Goal: Check status: Check status

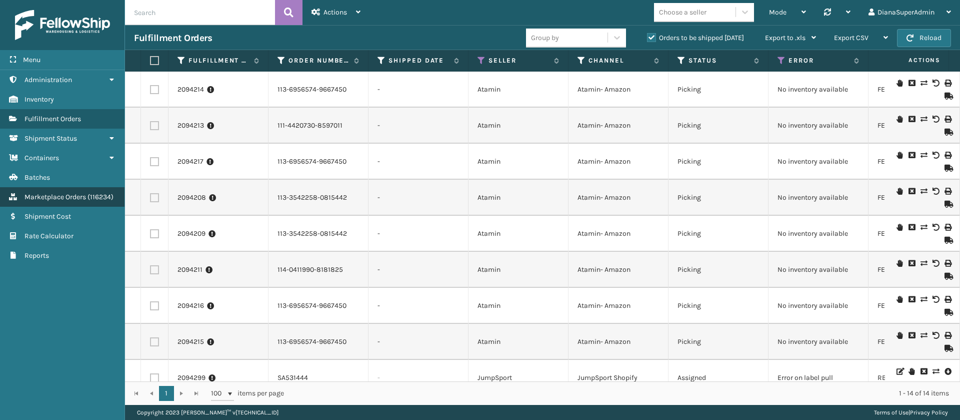
click at [65, 199] on span "Marketplace Orders" at bounding box center [56, 197] width 62 height 9
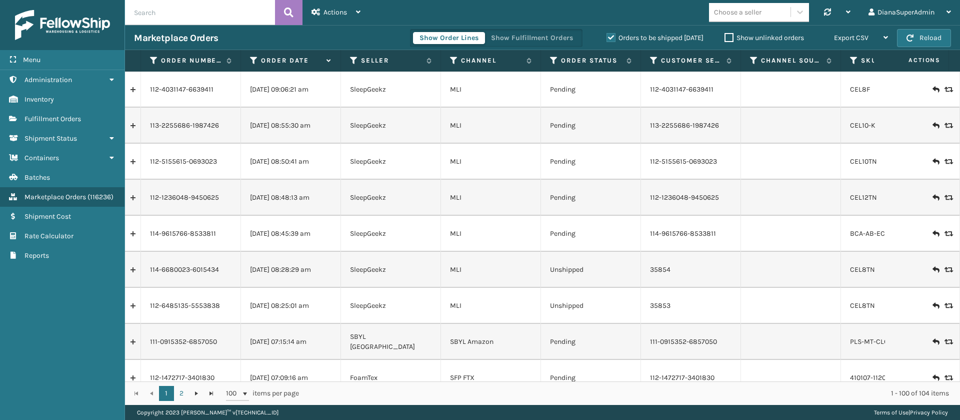
click at [200, 14] on input "text" at bounding box center [200, 12] width 150 height 25
click at [69, 119] on span "Fulfillment Orders" at bounding box center [53, 119] width 57 height 9
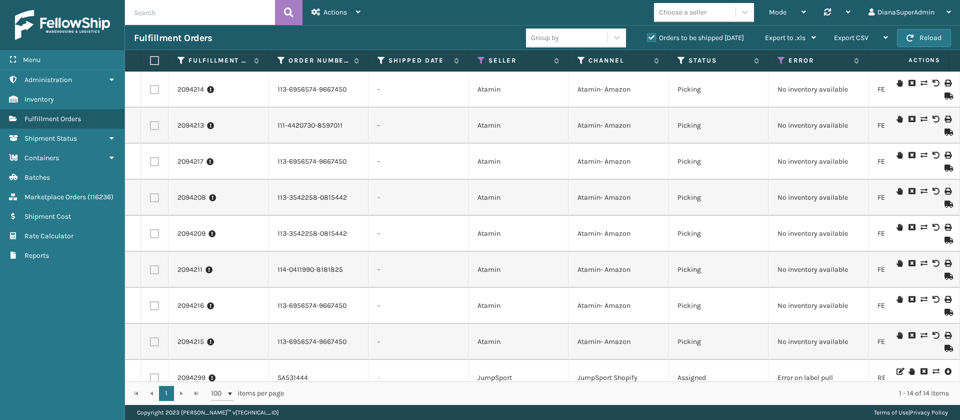
click at [211, 16] on input "text" at bounding box center [200, 12] width 150 height 25
type input "7246854"
click at [298, 11] on button at bounding box center [289, 12] width 28 height 25
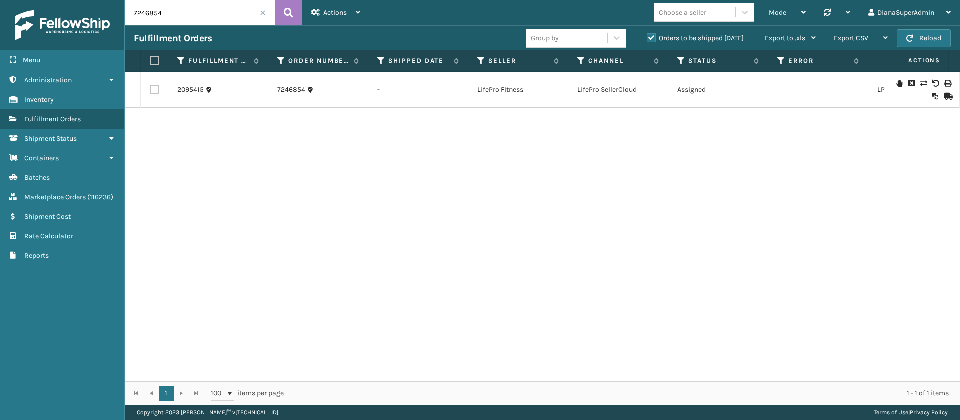
click at [909, 83] on icon at bounding box center [912, 83] width 6 height 7
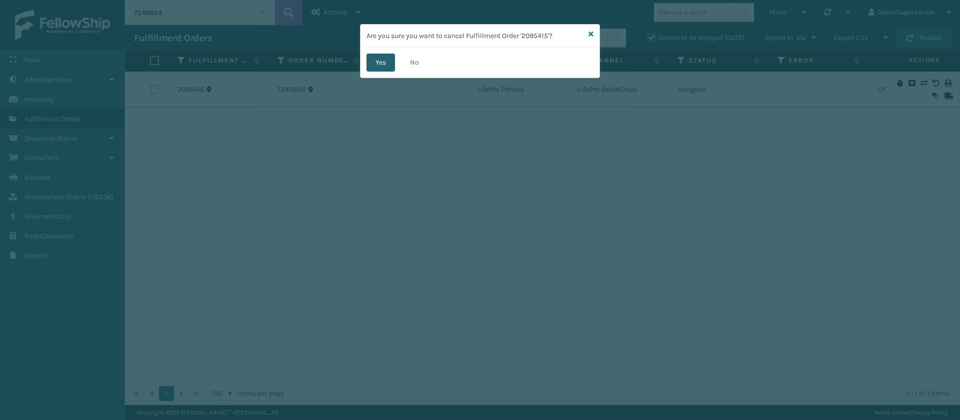
click at [377, 58] on button "Yes" at bounding box center [381, 63] width 29 height 18
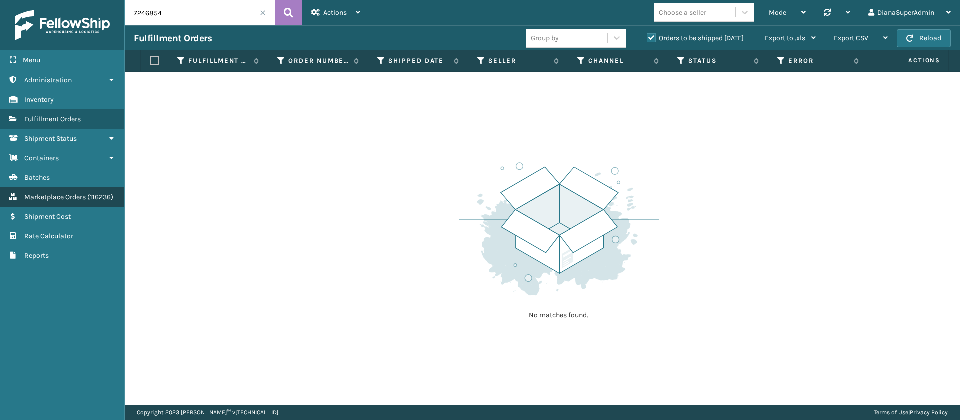
click at [80, 198] on span "Marketplace Orders" at bounding box center [56, 197] width 62 height 9
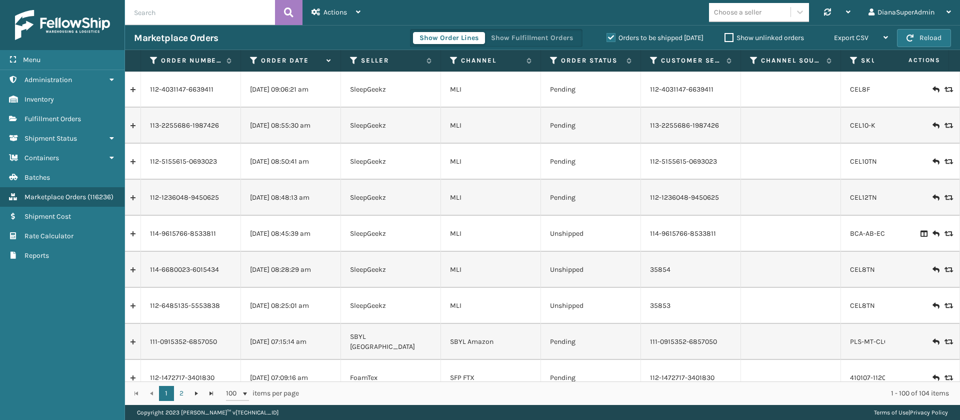
click at [200, 13] on input "text" at bounding box center [200, 12] width 150 height 25
type input "7"
paste input "7246233"
type input "7246233"
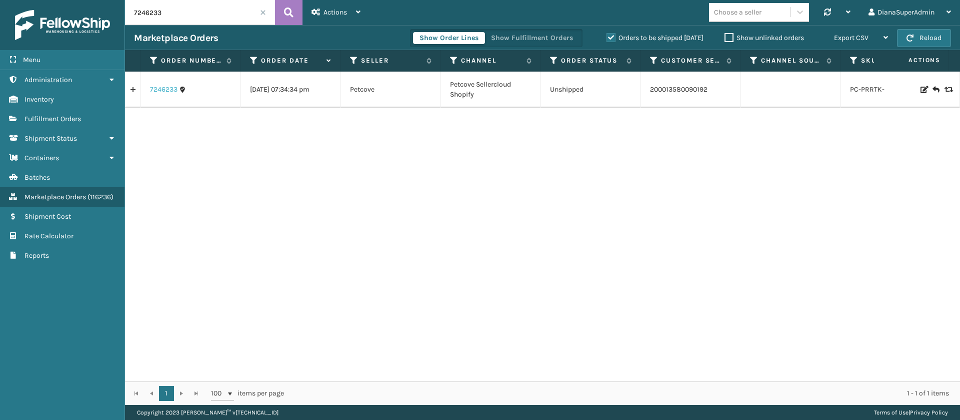
click at [166, 93] on link "7246233" at bounding box center [164, 90] width 28 height 10
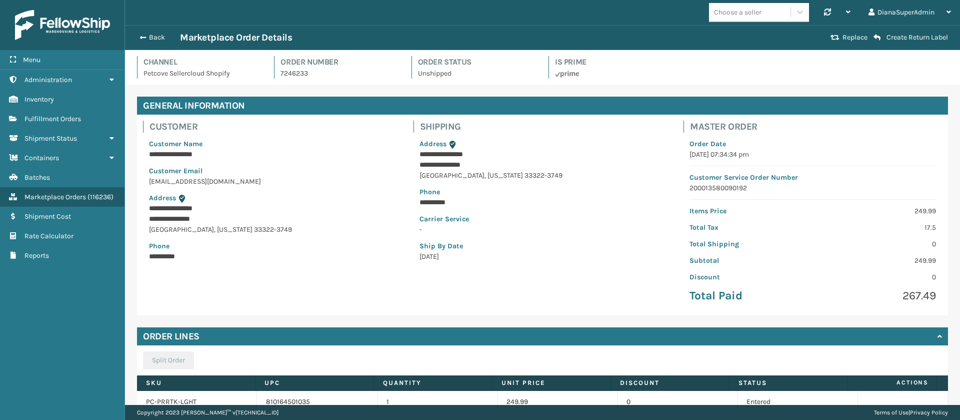
scroll to position [80, 0]
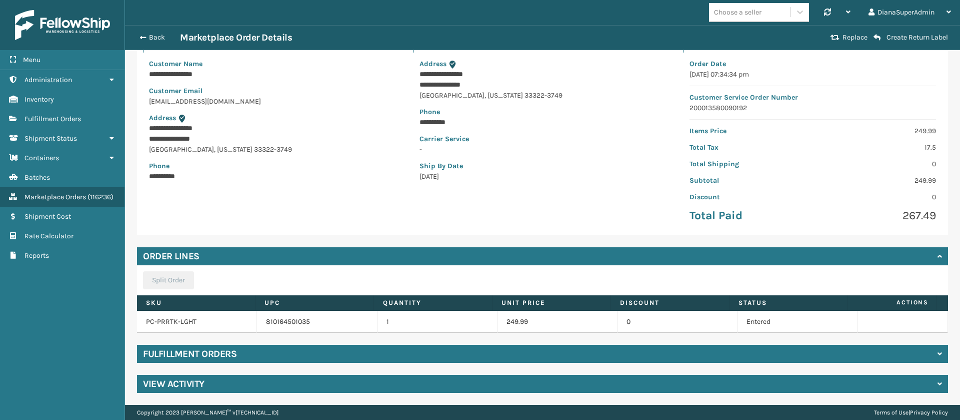
click at [221, 354] on h4 "Fulfillment Orders" at bounding box center [190, 354] width 94 height 12
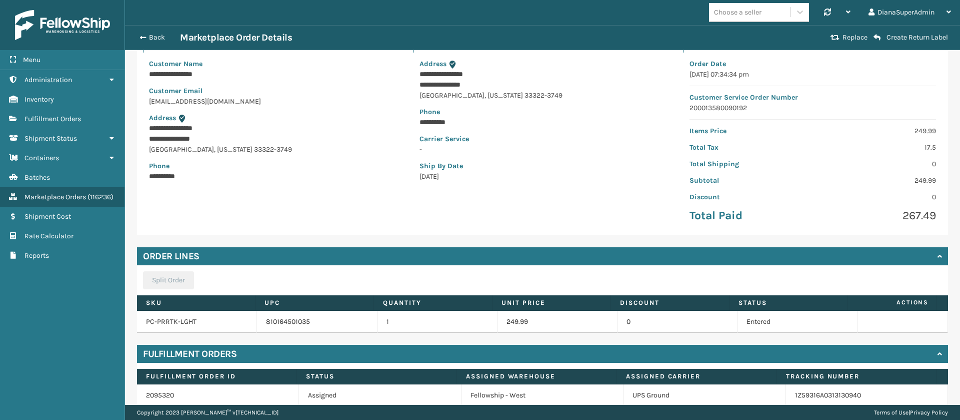
scroll to position [124, 0]
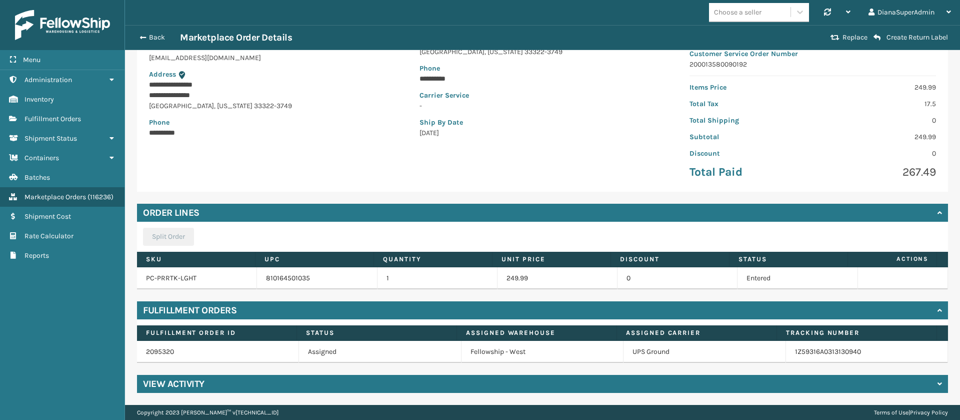
drag, startPoint x: 830, startPoint y: 349, endPoint x: 890, endPoint y: 289, distance: 84.9
click at [890, 289] on td at bounding box center [903, 278] width 90 height 22
drag, startPoint x: 849, startPoint y: 352, endPoint x: 772, endPoint y: 358, distance: 76.8
click at [786, 358] on td "1Z59316A0313130940" at bounding box center [867, 352] width 162 height 22
copy link "1Z59316A0313130940"
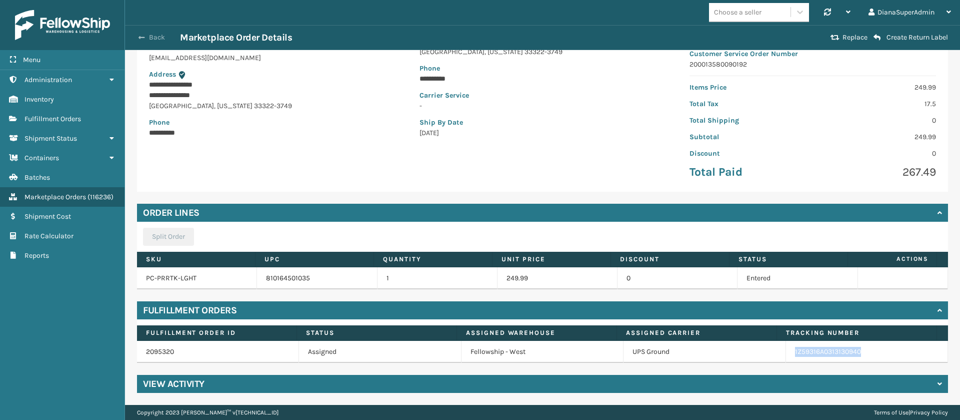
click at [145, 34] on button "Back" at bounding box center [157, 37] width 46 height 9
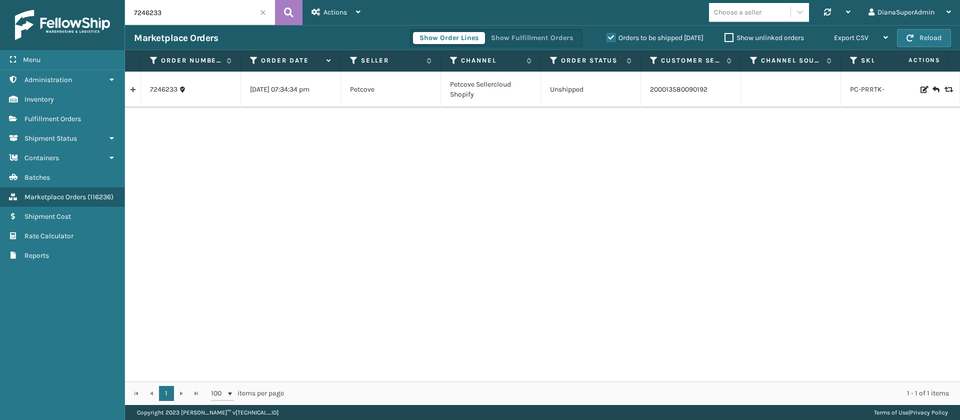
click at [197, 21] on input "7246233" at bounding box center [200, 12] width 150 height 25
paste input "16"
type input "7246216"
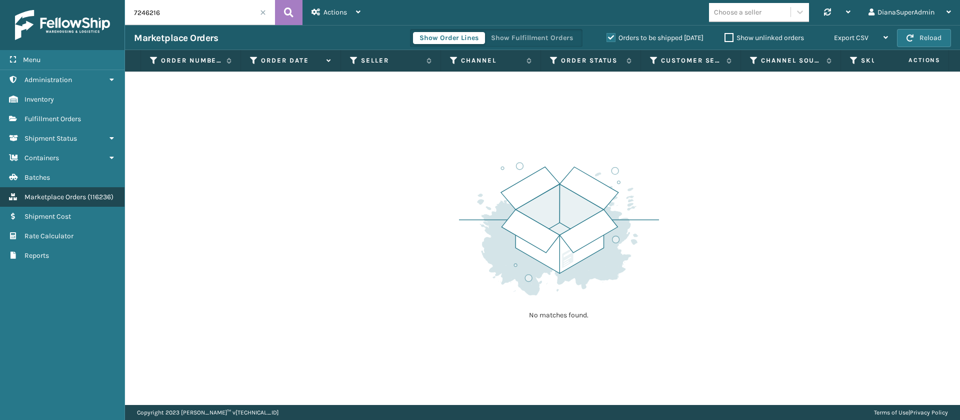
click at [77, 194] on span "Marketplace Orders" at bounding box center [56, 197] width 62 height 9
click at [609, 40] on label "Orders to be shipped [DATE]" at bounding box center [655, 38] width 97 height 9
click at [607, 39] on input "Orders to be shipped [DATE]" at bounding box center [607, 35] width 1 height 7
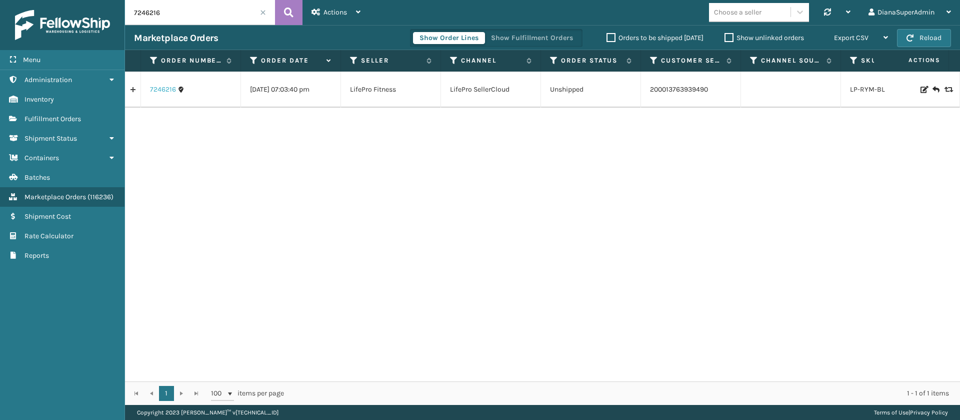
click at [161, 89] on link "7246216" at bounding box center [163, 90] width 26 height 10
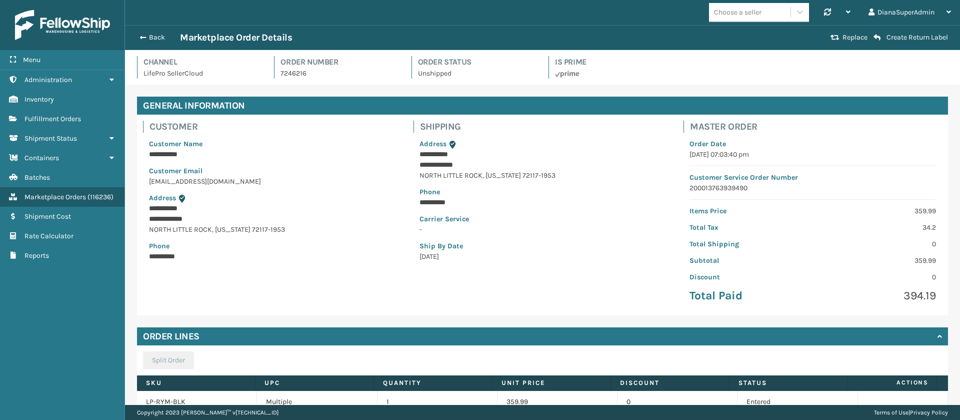
scroll to position [80, 0]
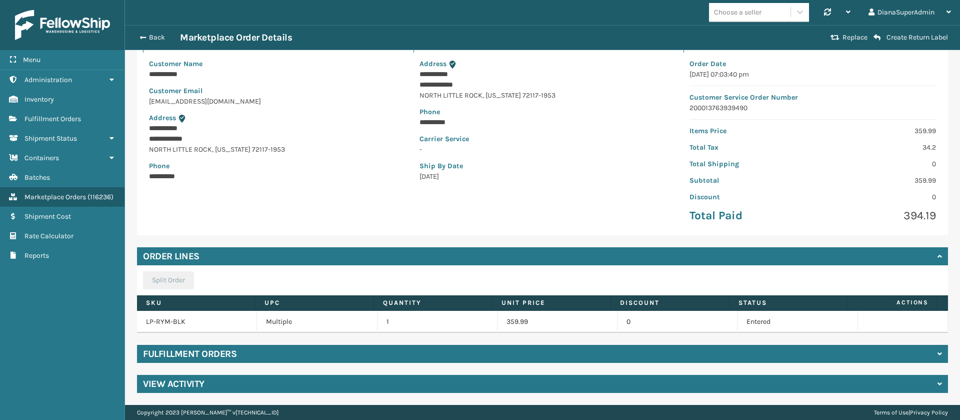
click at [368, 352] on div "Fulfillment Orders" at bounding box center [542, 354] width 811 height 18
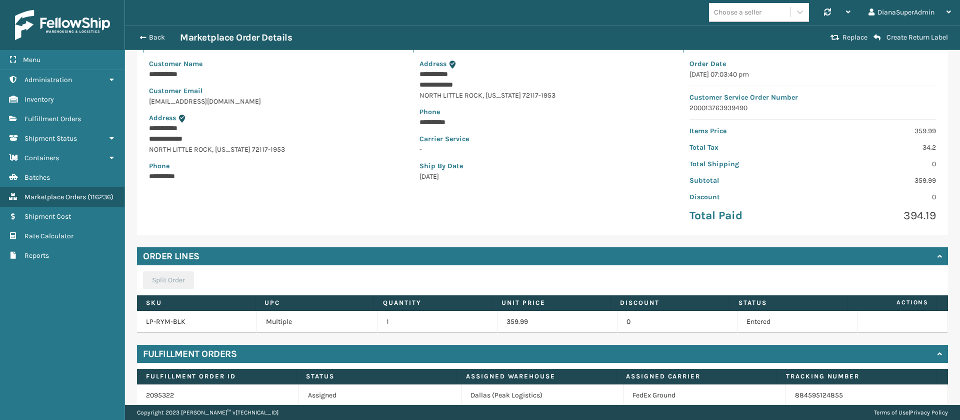
scroll to position [124, 0]
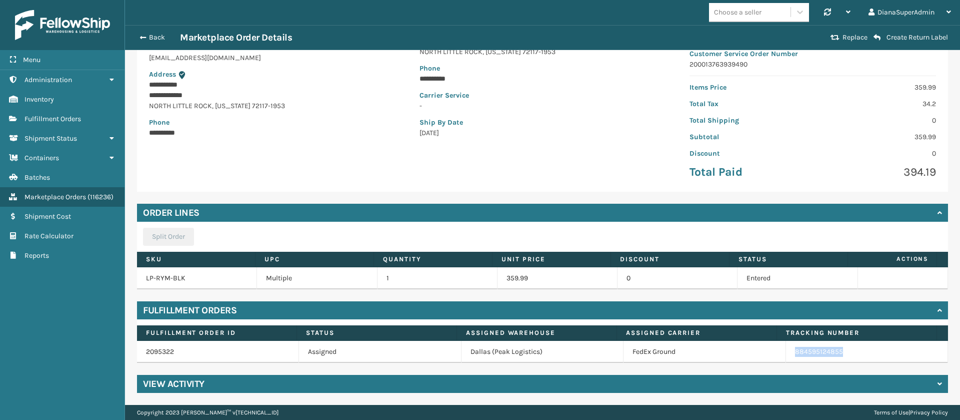
drag, startPoint x: 839, startPoint y: 355, endPoint x: 778, endPoint y: 357, distance: 61.0
click at [786, 357] on td "884595124855" at bounding box center [867, 352] width 162 height 22
copy link "884595124855"
click at [142, 41] on span "button" at bounding box center [142, 37] width 6 height 7
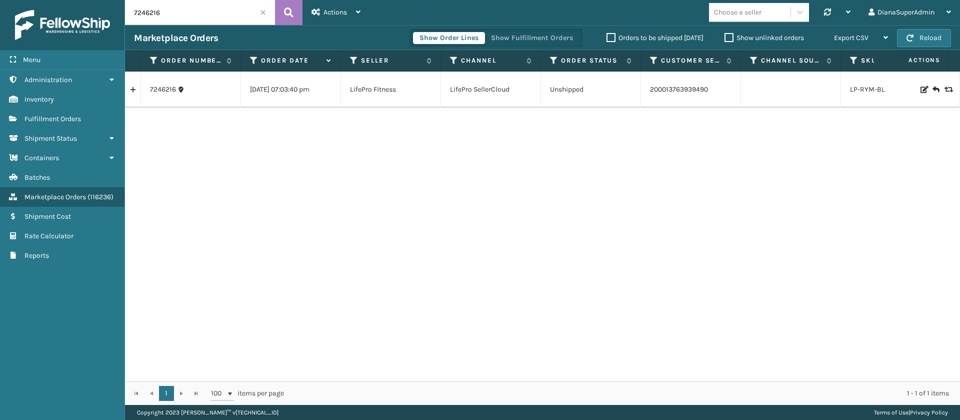
click at [197, 16] on input "7246216" at bounding box center [200, 12] width 150 height 25
paste input "5928"
type input "7245928"
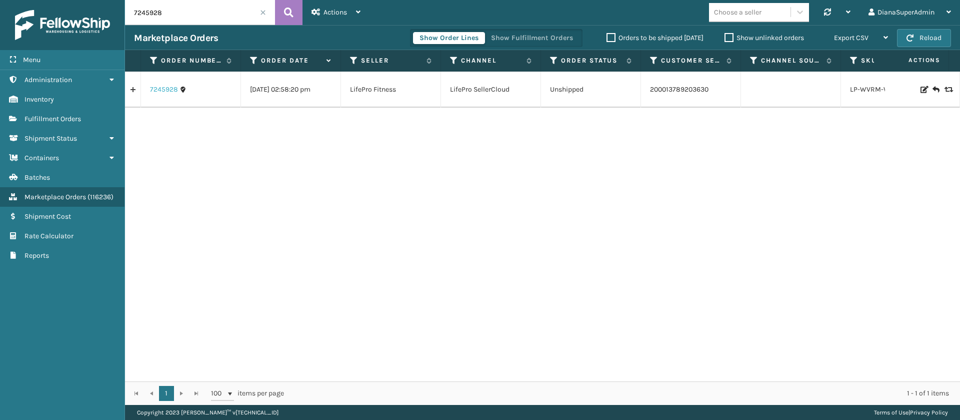
click at [159, 88] on link "7245928" at bounding box center [164, 90] width 28 height 10
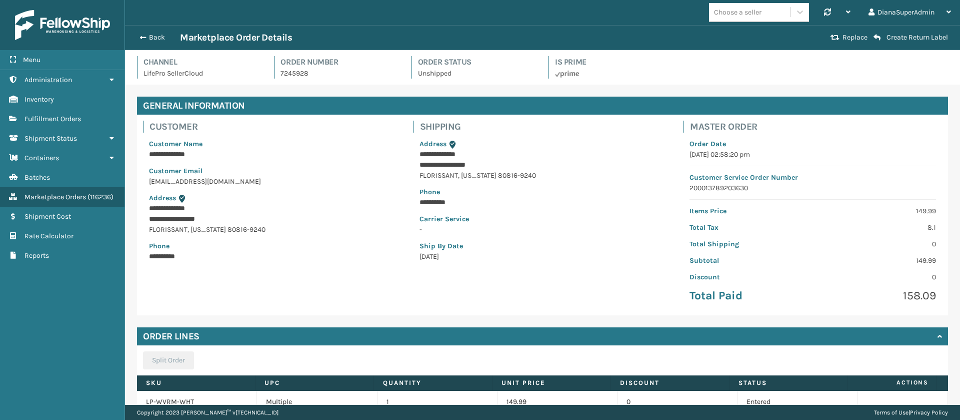
scroll to position [80, 0]
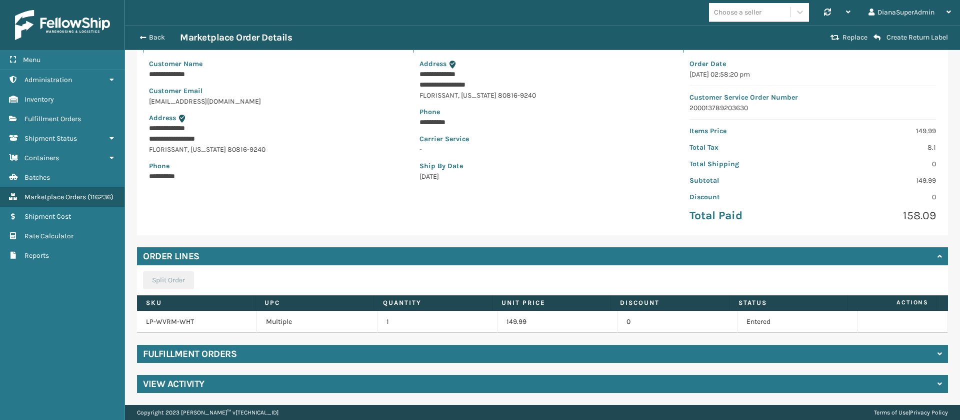
click at [462, 349] on div "Fulfillment Orders" at bounding box center [542, 354] width 811 height 18
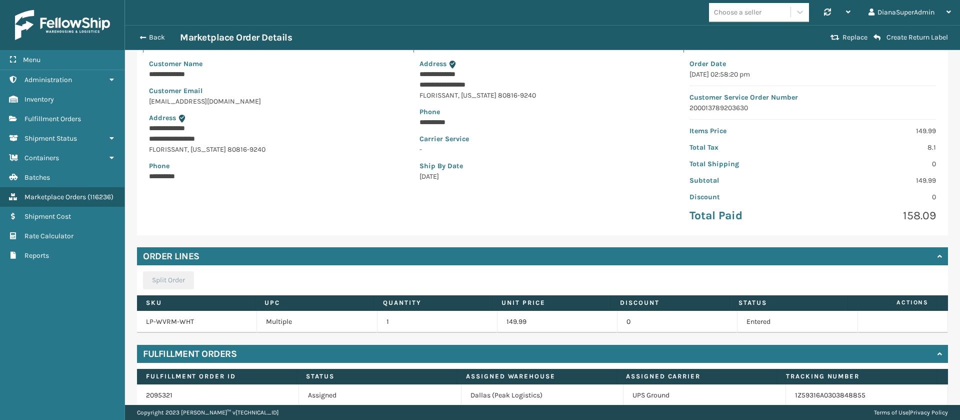
scroll to position [124, 0]
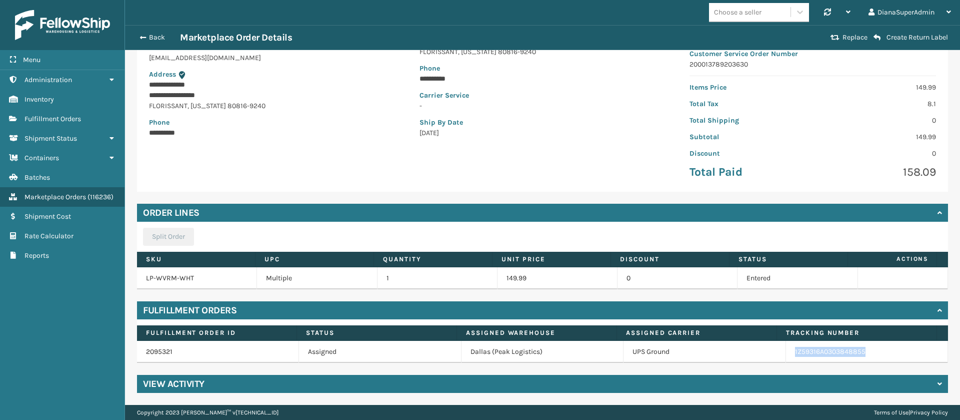
drag, startPoint x: 862, startPoint y: 351, endPoint x: 774, endPoint y: 362, distance: 88.7
click at [786, 362] on td "1Z59316A0303848855" at bounding box center [867, 352] width 162 height 22
copy link "1Z59316A0303848855"
click at [147, 40] on button "Back" at bounding box center [157, 37] width 46 height 9
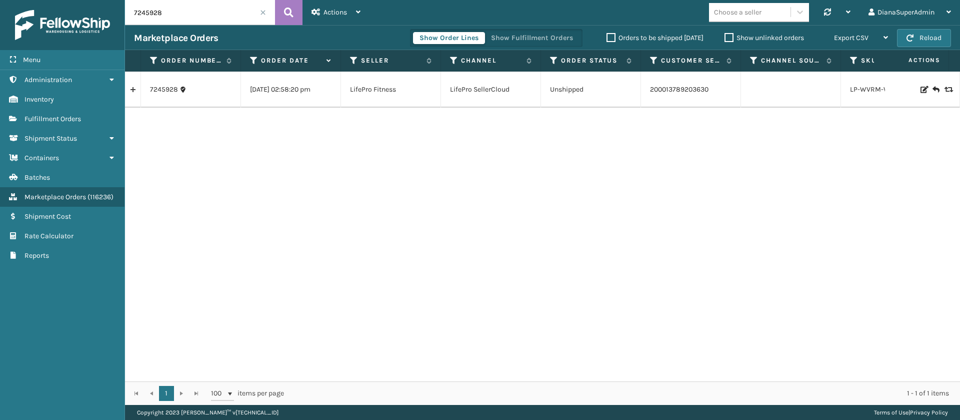
click at [188, 18] on input "7245928" at bounding box center [200, 12] width 150 height 25
paste input "6216"
type input "7246216"
click at [292, 10] on icon at bounding box center [289, 12] width 10 height 15
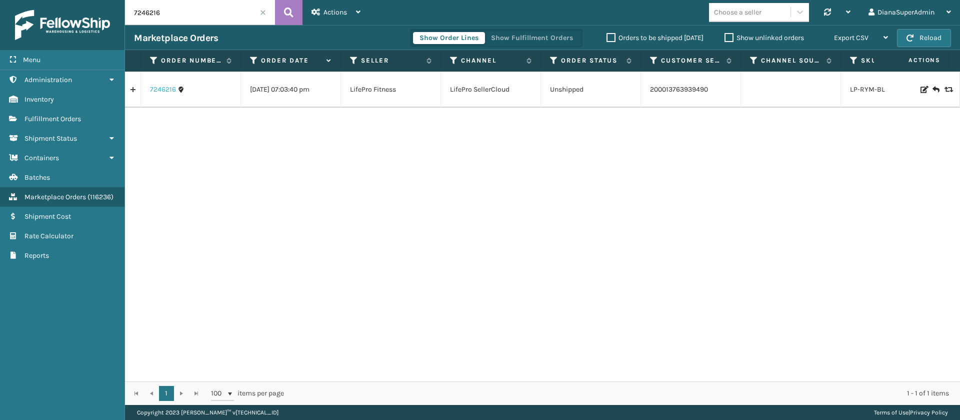
click at [165, 90] on link "7246216" at bounding box center [163, 90] width 26 height 10
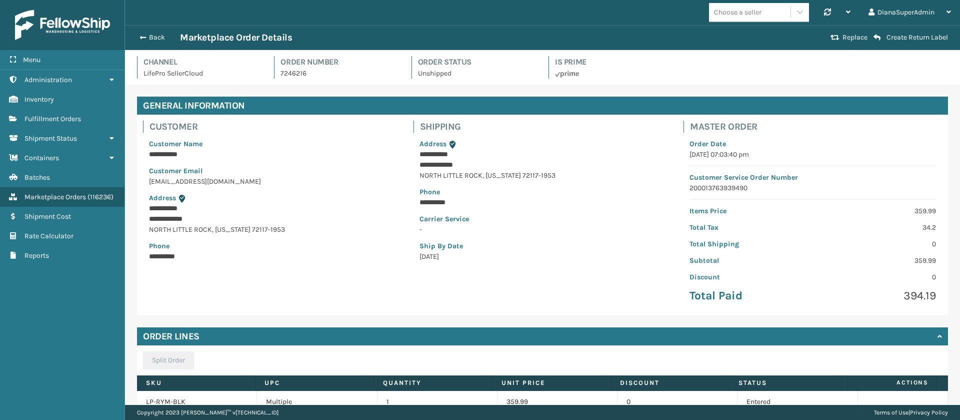
scroll to position [80, 0]
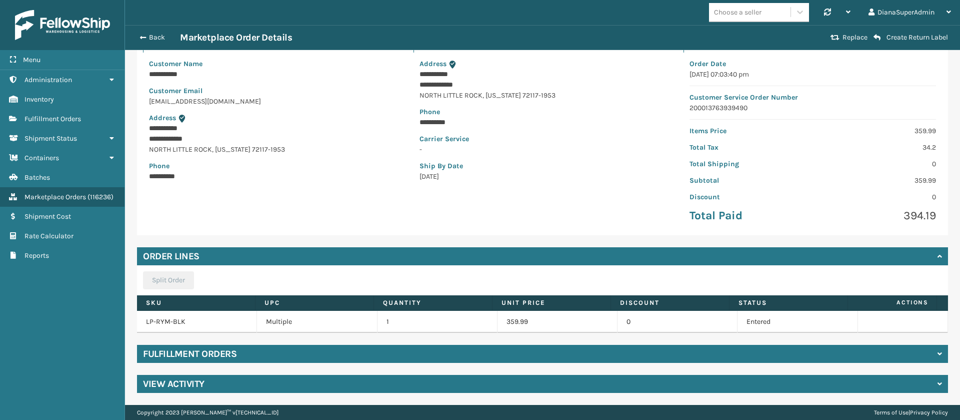
click at [428, 353] on div "Fulfillment Orders" at bounding box center [542, 354] width 811 height 18
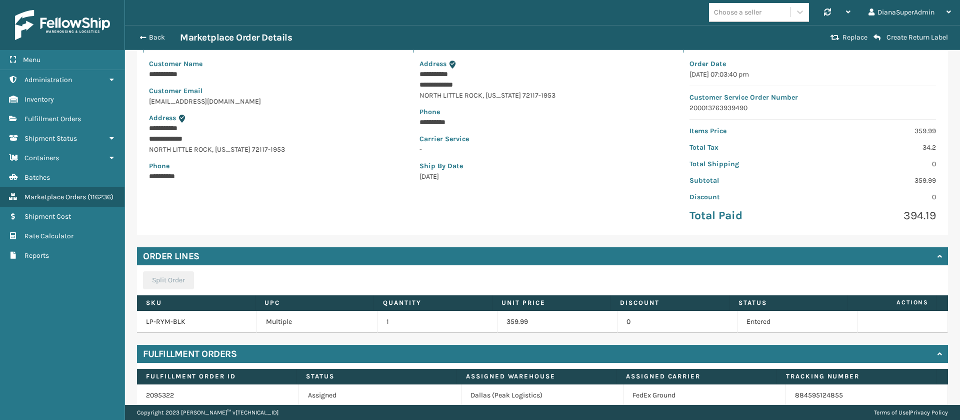
scroll to position [124, 0]
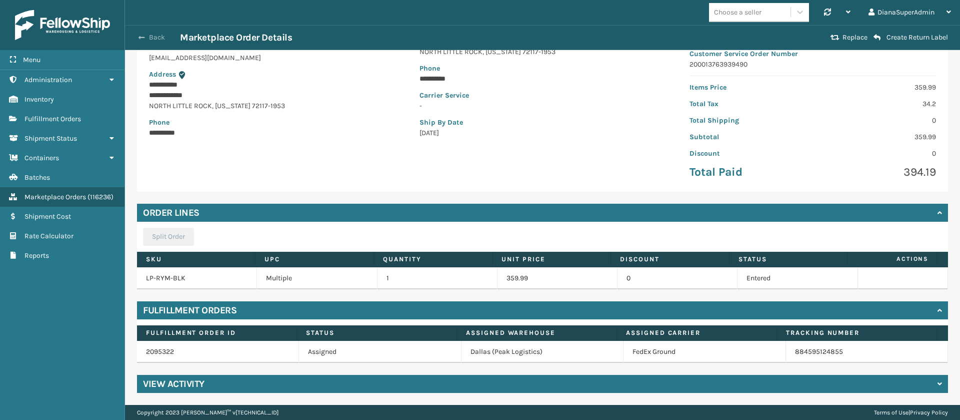
click at [144, 38] on span "button" at bounding box center [142, 37] width 6 height 7
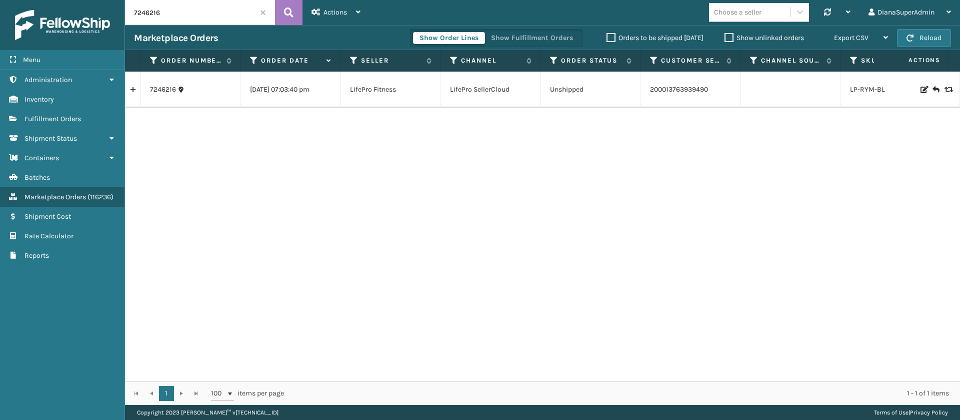
click at [263, 10] on span at bounding box center [263, 13] width 6 height 6
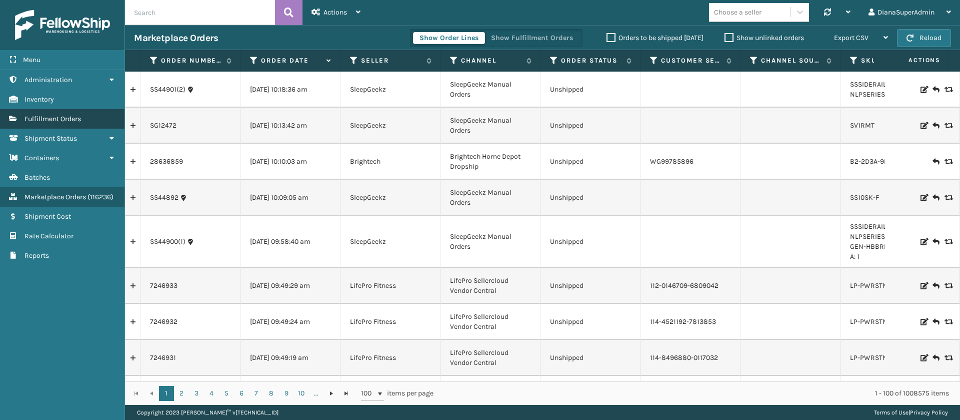
click at [73, 119] on span "Fulfillment Orders" at bounding box center [53, 119] width 57 height 9
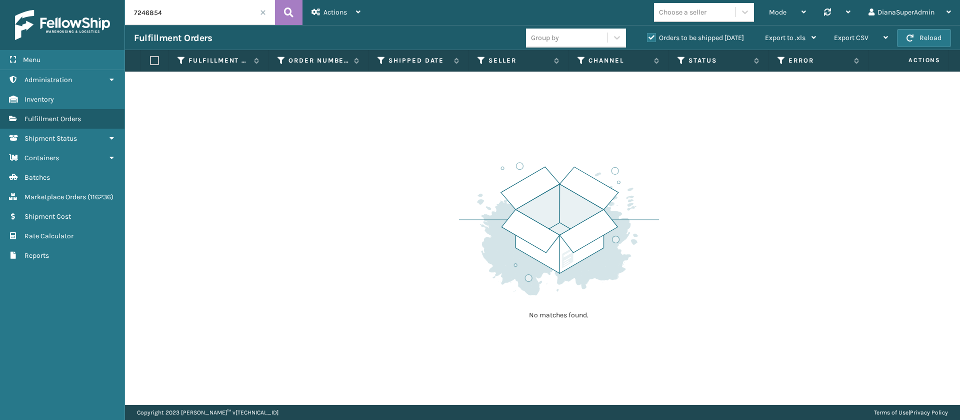
click at [265, 12] on span at bounding box center [263, 13] width 6 height 6
